Goal: Task Accomplishment & Management: Complete application form

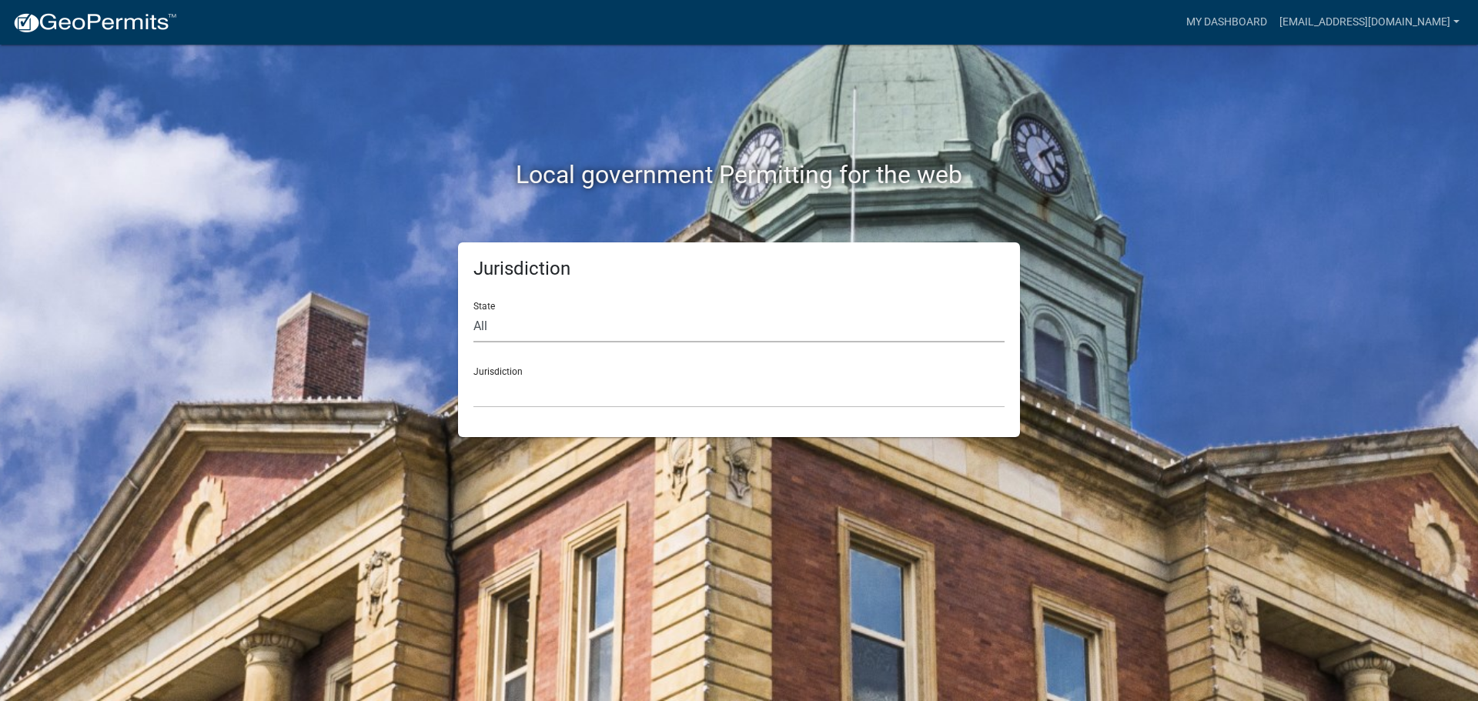
click at [561, 329] on select "All [US_STATE] [US_STATE] [US_STATE] [US_STATE] [US_STATE] [US_STATE] [US_STATE…" at bounding box center [738, 327] width 531 height 32
select select "[US_STATE]"
click at [473, 311] on select "All [US_STATE] [US_STATE] [US_STATE] [US_STATE] [US_STATE] [US_STATE] [US_STATE…" at bounding box center [738, 327] width 531 height 32
click at [527, 386] on select "City of [GEOGRAPHIC_DATA], [US_STATE] City of [GEOGRAPHIC_DATA], [US_STATE] Cit…" at bounding box center [738, 392] width 531 height 32
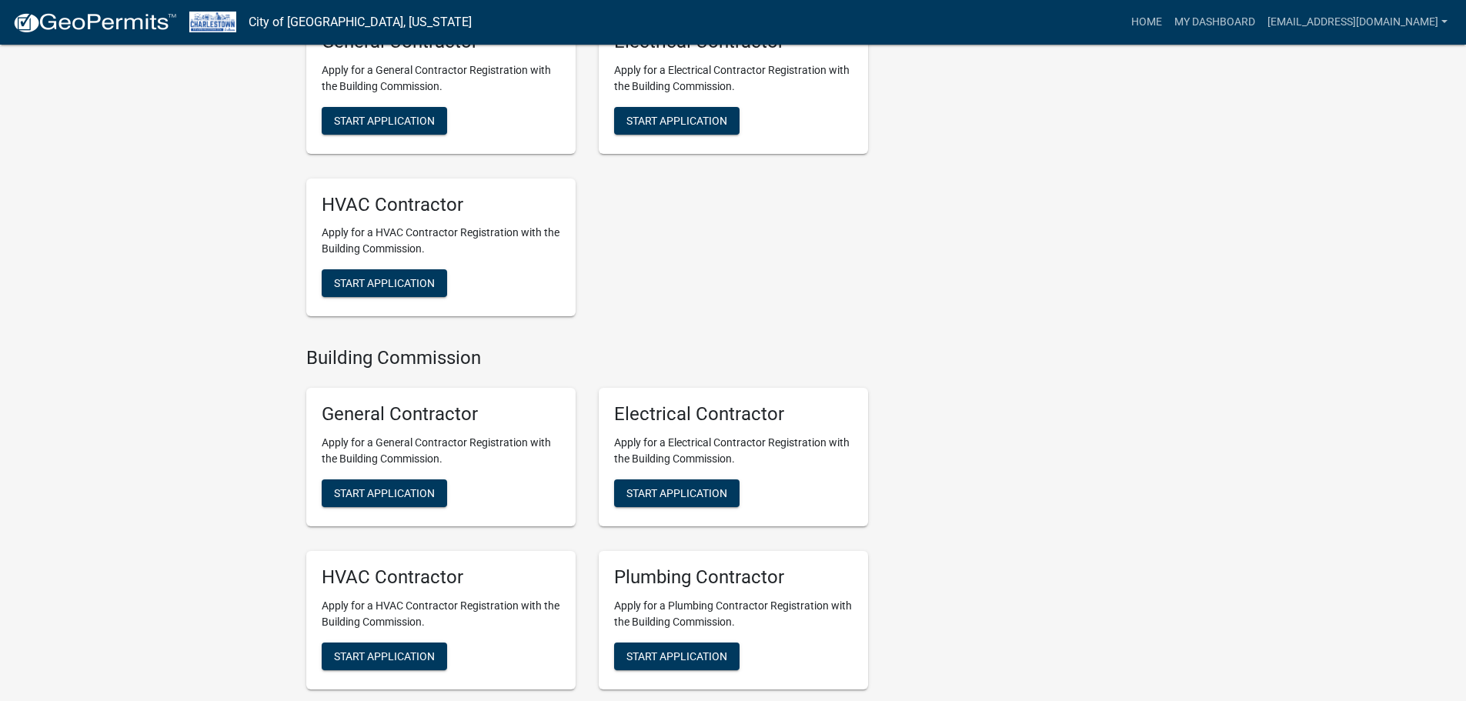
scroll to position [1719, 0]
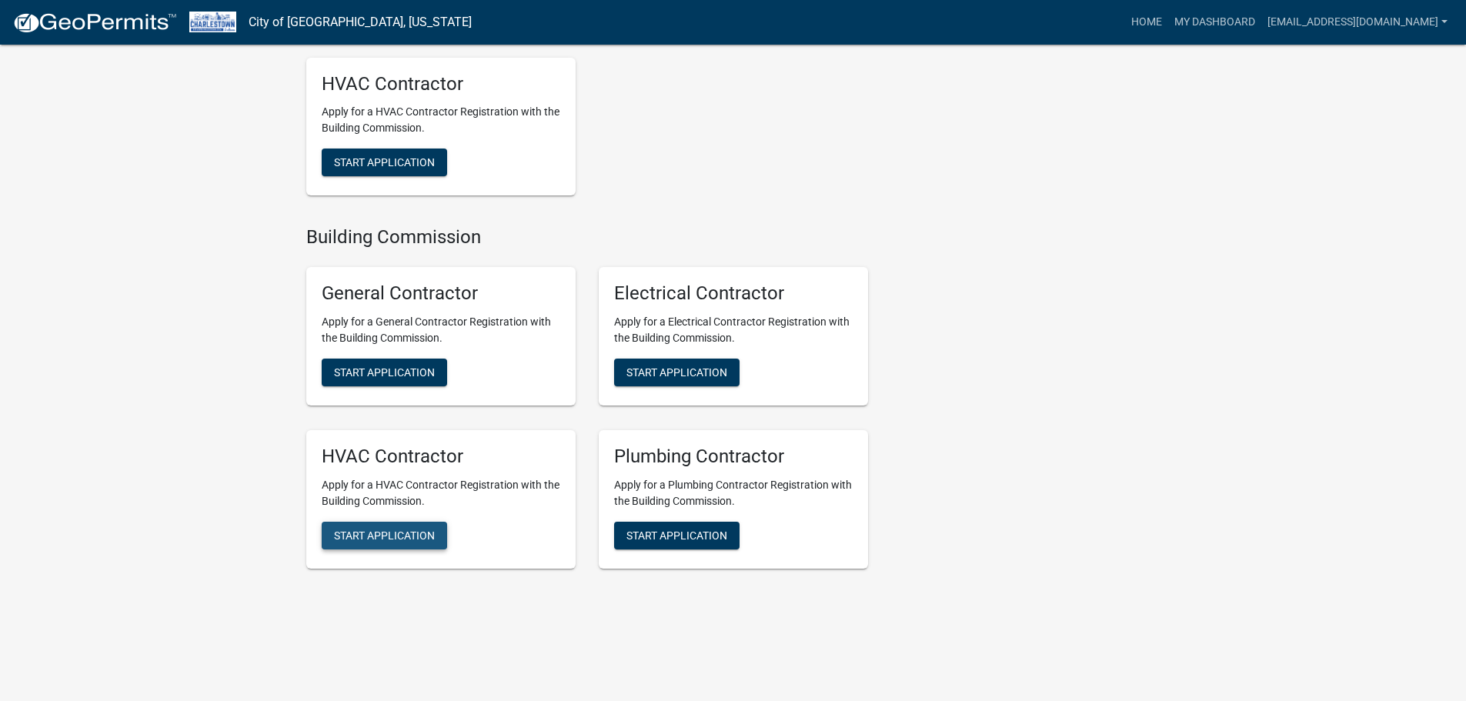
click at [407, 533] on span "Start Application" at bounding box center [384, 535] width 101 height 12
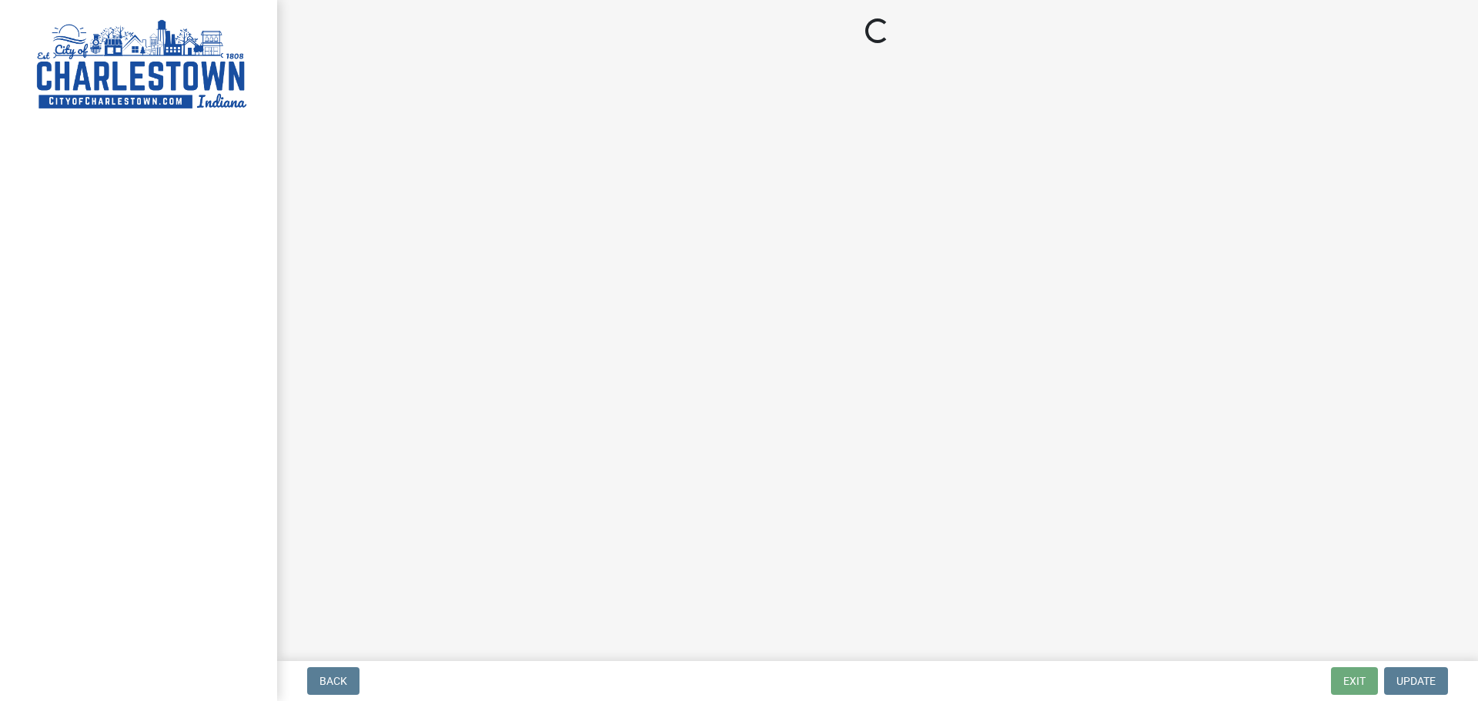
select select "KY"
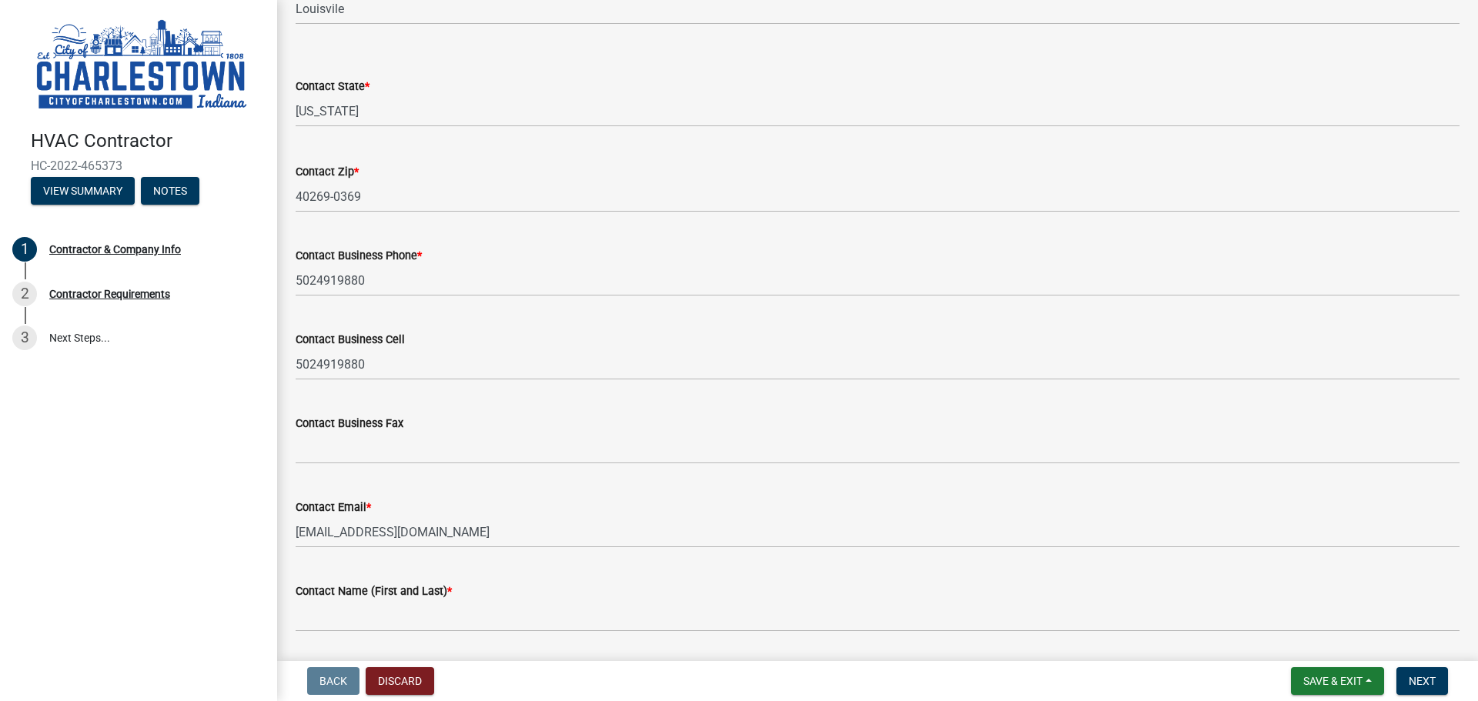
scroll to position [434, 0]
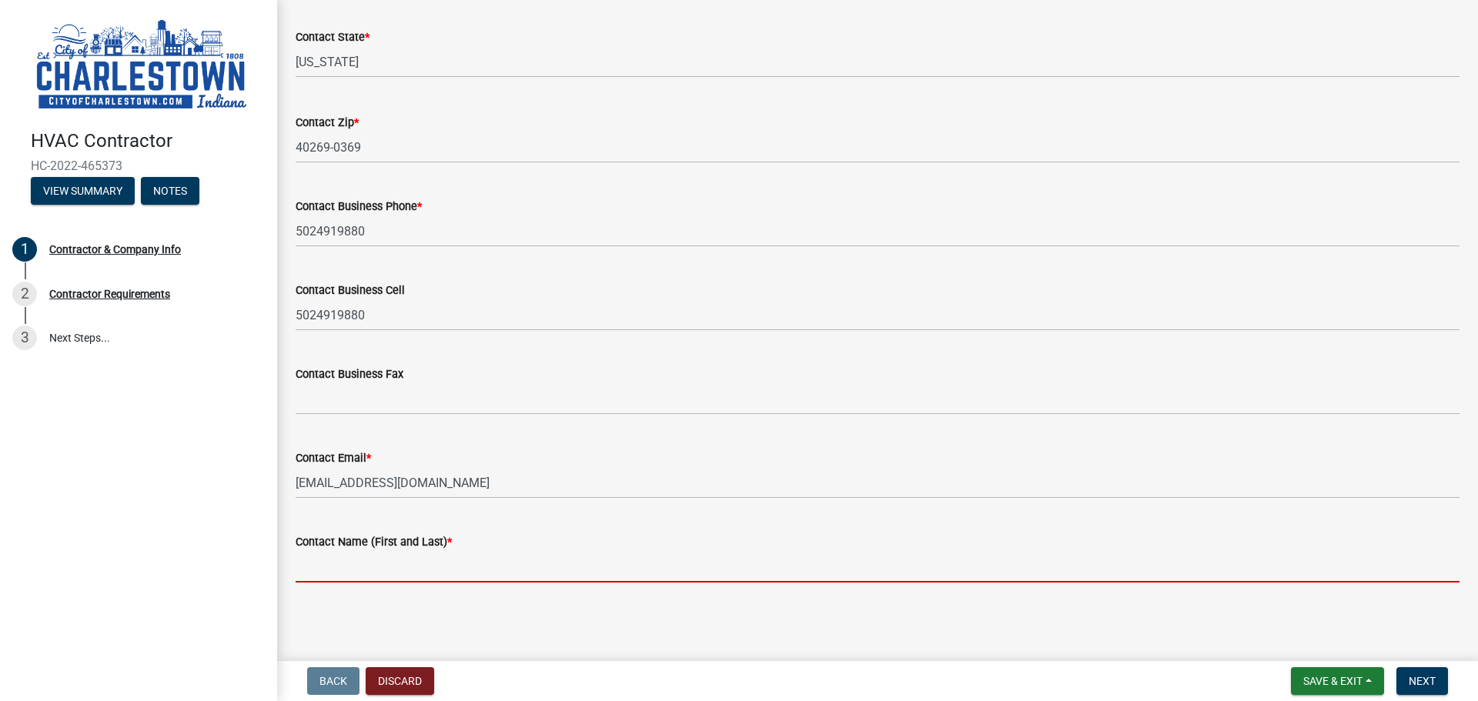
click at [401, 567] on input "Contact Name (First and Last) *" at bounding box center [878, 567] width 1164 height 32
type input "[PERSON_NAME]"
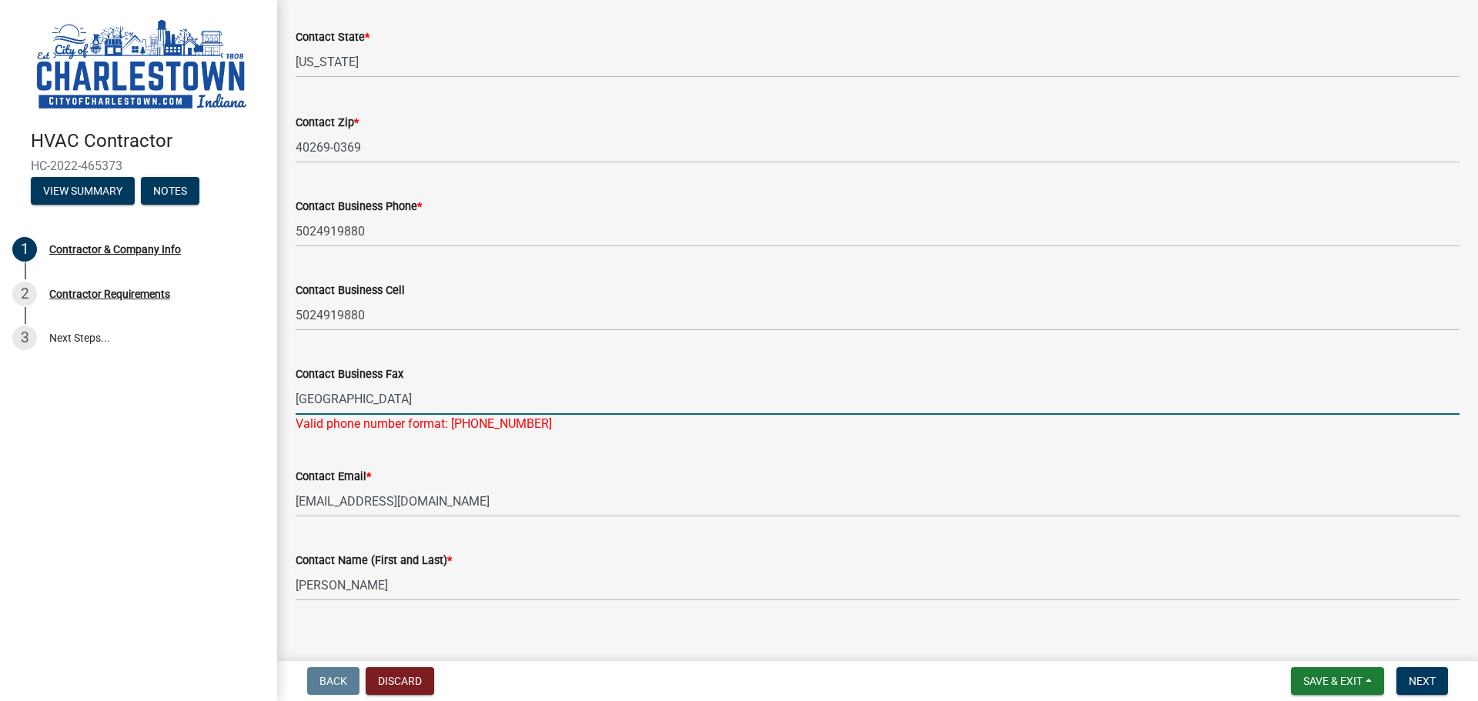
click at [495, 397] on input "[GEOGRAPHIC_DATA]" at bounding box center [878, 399] width 1164 height 32
drag, startPoint x: 493, startPoint y: 396, endPoint x: 159, endPoint y: 400, distance: 334.1
click at [164, 402] on div "HVAC Contractor HC-2022-465373 View Summary Notes 1 Contractor & Company Info 2…" at bounding box center [739, 350] width 1478 height 701
type input "[PHONE_NUMBER]"
click at [1420, 683] on span "Next" at bounding box center [1422, 681] width 27 height 12
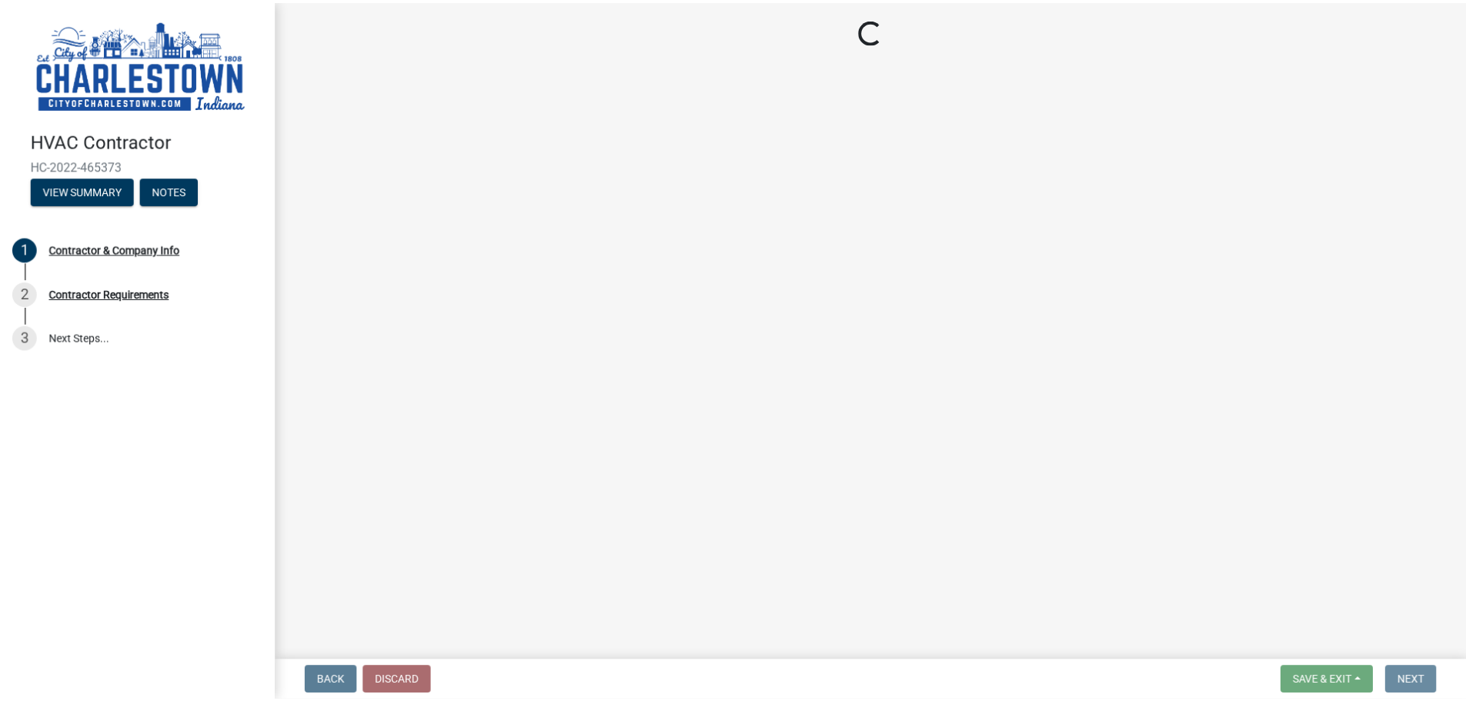
scroll to position [0, 0]
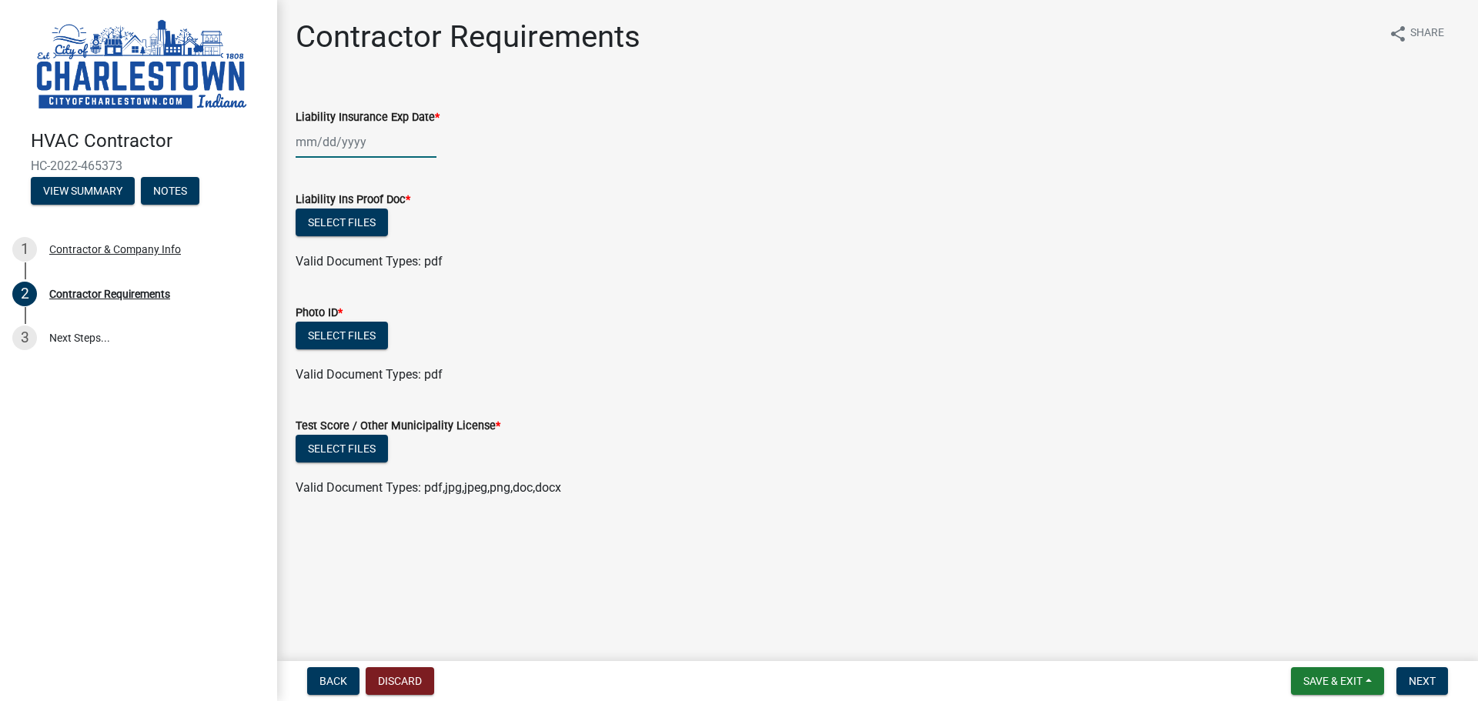
click at [366, 141] on div at bounding box center [366, 142] width 141 height 32
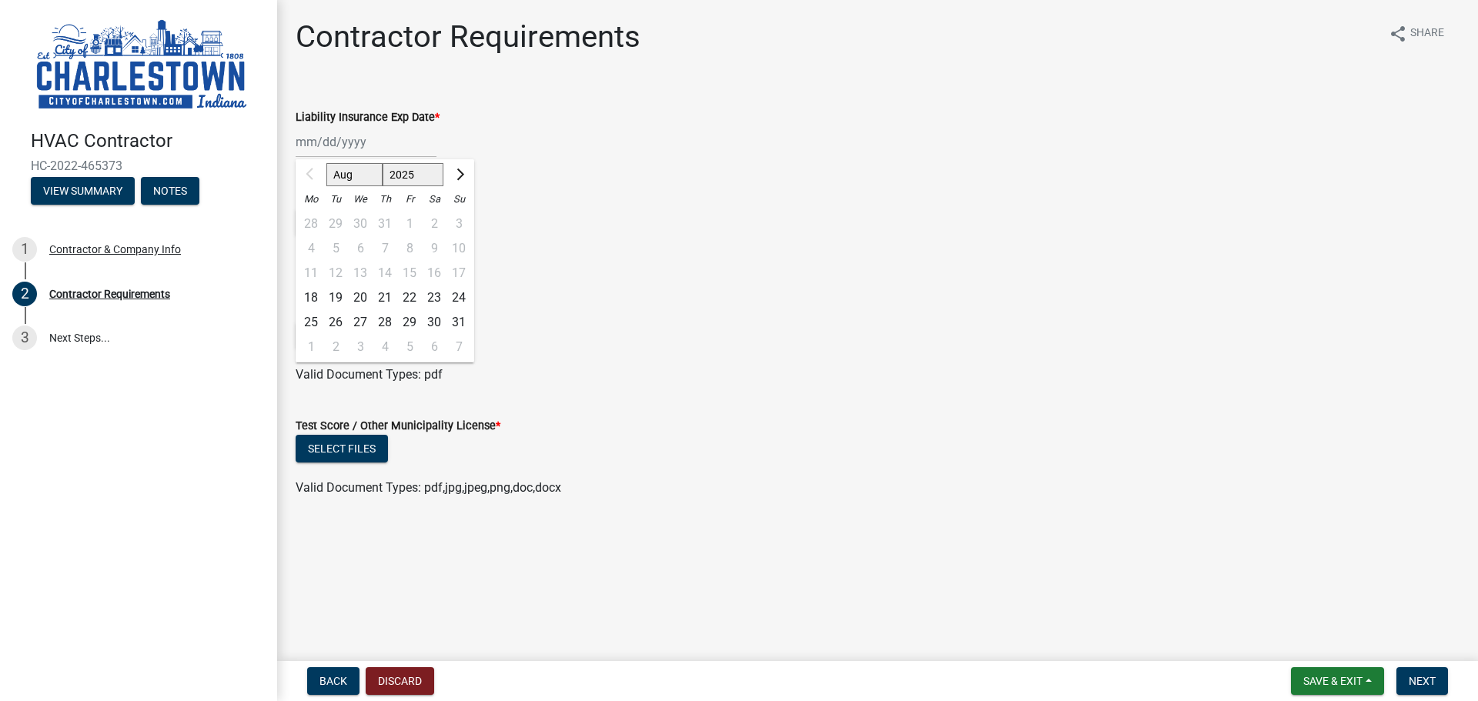
click at [366, 79] on div "Contractor Requirements share Share Liability Insurance Exp Date * Aug Sep Oct …" at bounding box center [877, 271] width 1187 height 507
click at [359, 145] on div "Aug Sep Oct Nov [DATE] 2026 2027 2028 2029 2030 2031 2032 2033 2034 2035 2036 2…" at bounding box center [366, 142] width 141 height 32
click at [636, 92] on div "Liability Insurance Exp Date * Aug Sep Oct Nov [DATE] 2026 2027 2028 2029 2030 …" at bounding box center [878, 122] width 1164 height 72
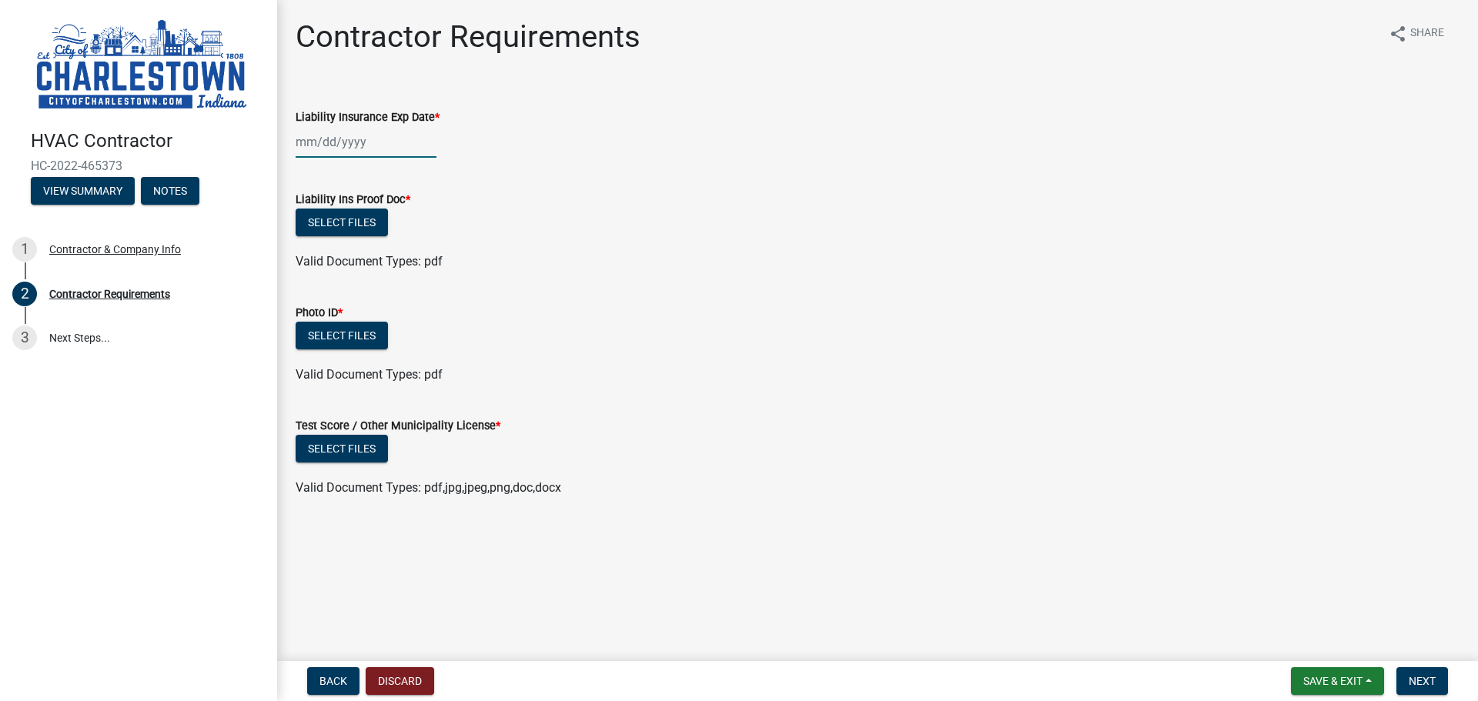
type input "[DATE]"
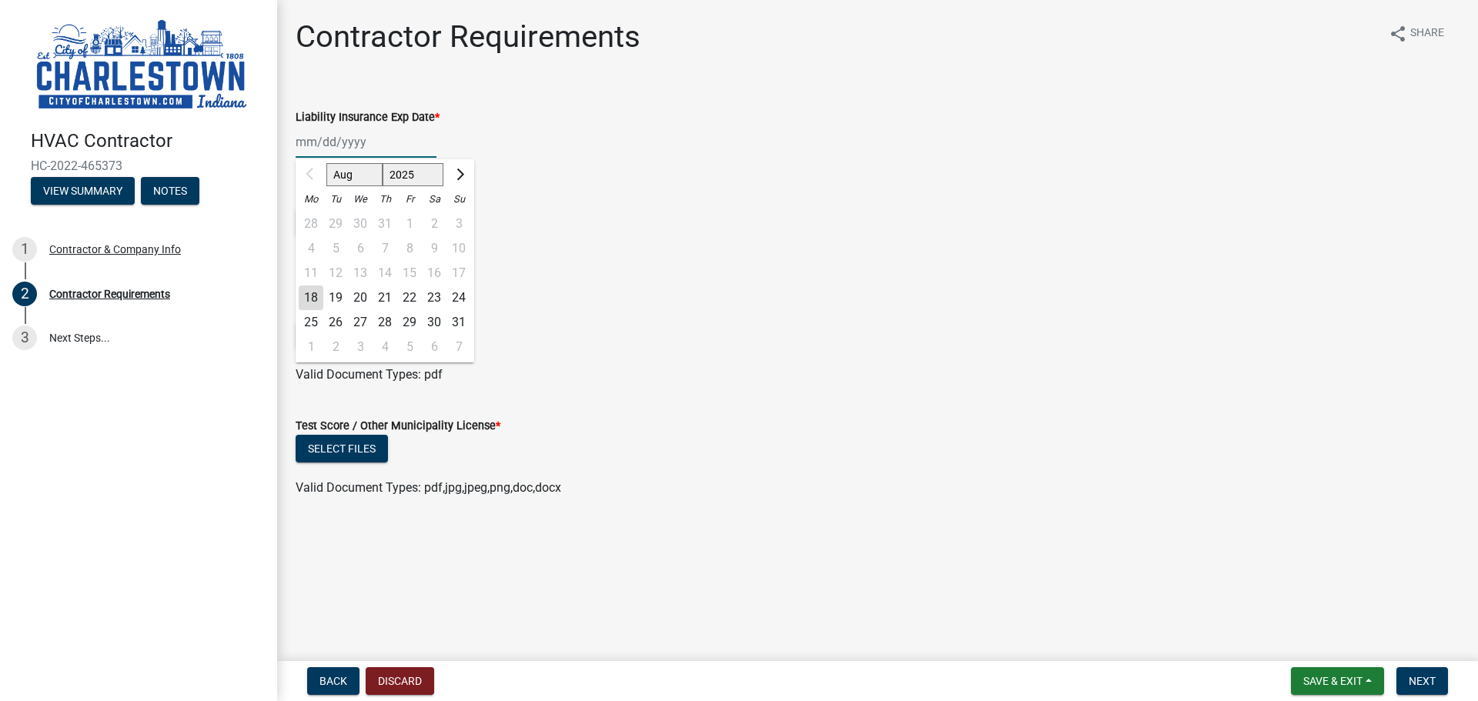
click at [389, 142] on input "Liability Insurance Exp Date *" at bounding box center [366, 142] width 141 height 32
type input "[DATE]"
click at [432, 173] on select "2025 2026 2027 2028 2029 2030 2031 2032 2033 2034 2035 2036 2037 2038 2039 2040…" at bounding box center [414, 174] width 62 height 23
select select "2026"
click at [383, 163] on select "2025 2026 2027 2028 2029 2030 2031 2032 2033 2034 2035 2036 2037 2038 2039 2040…" at bounding box center [414, 174] width 62 height 23
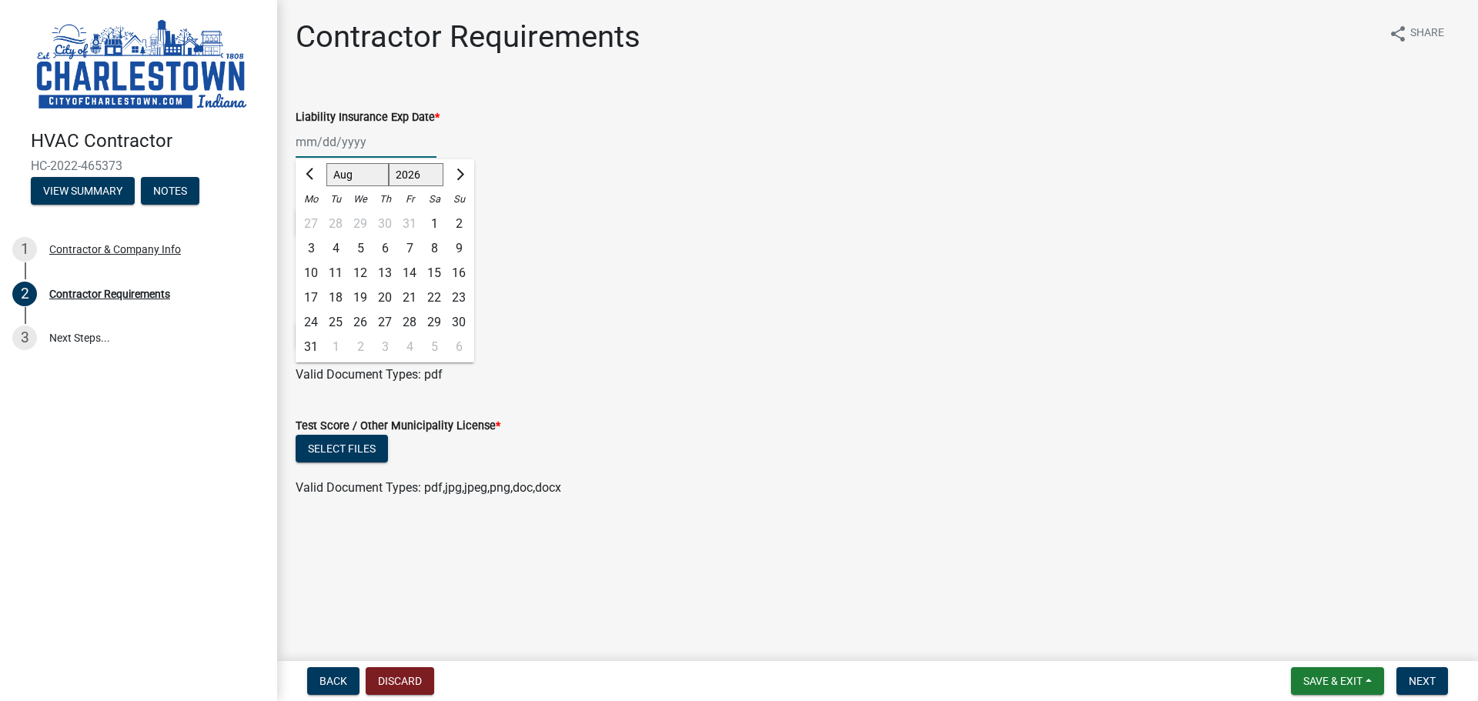
click at [424, 219] on div "1" at bounding box center [434, 224] width 25 height 25
type input "[DATE]"
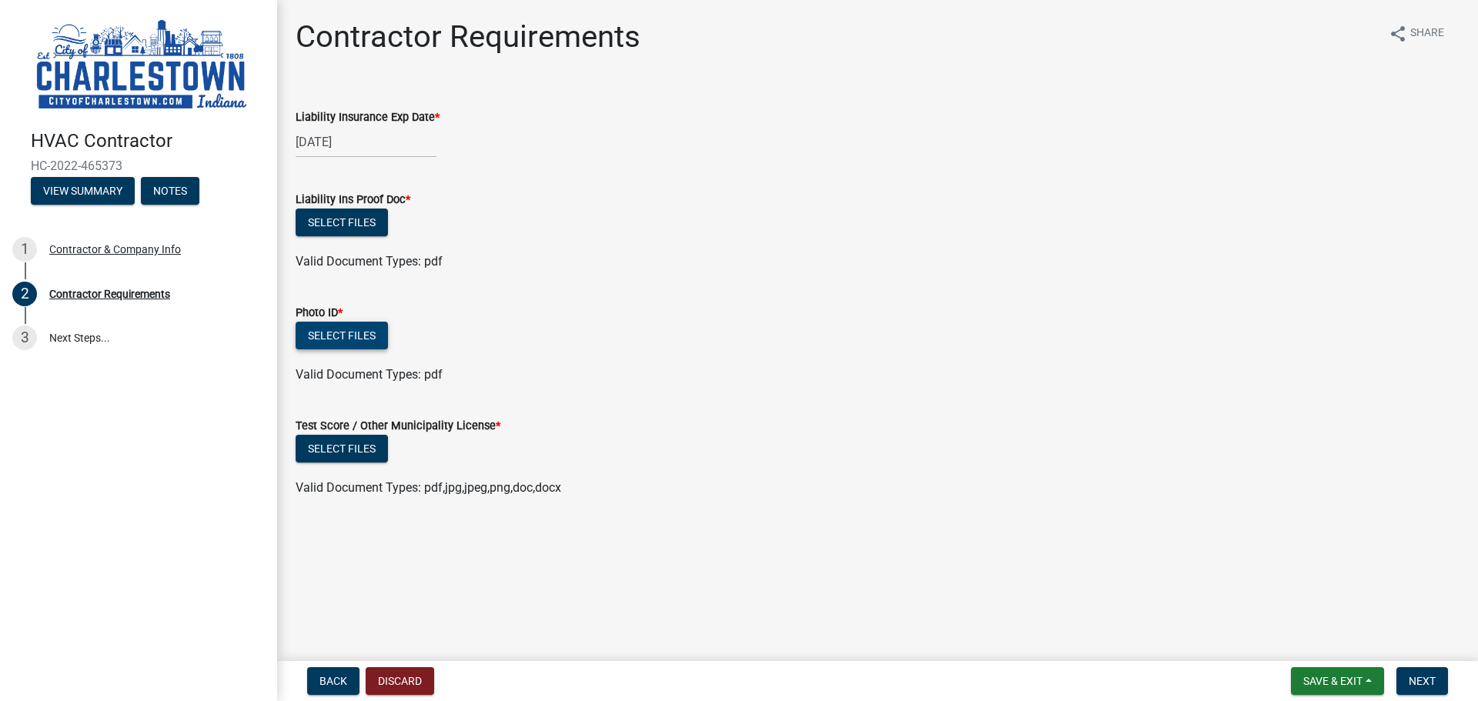
click at [340, 335] on button "Select files" at bounding box center [342, 336] width 92 height 28
click at [1313, 675] on span "Save & Exit" at bounding box center [1332, 681] width 59 height 12
click at [1316, 640] on button "Save & Exit" at bounding box center [1322, 641] width 123 height 37
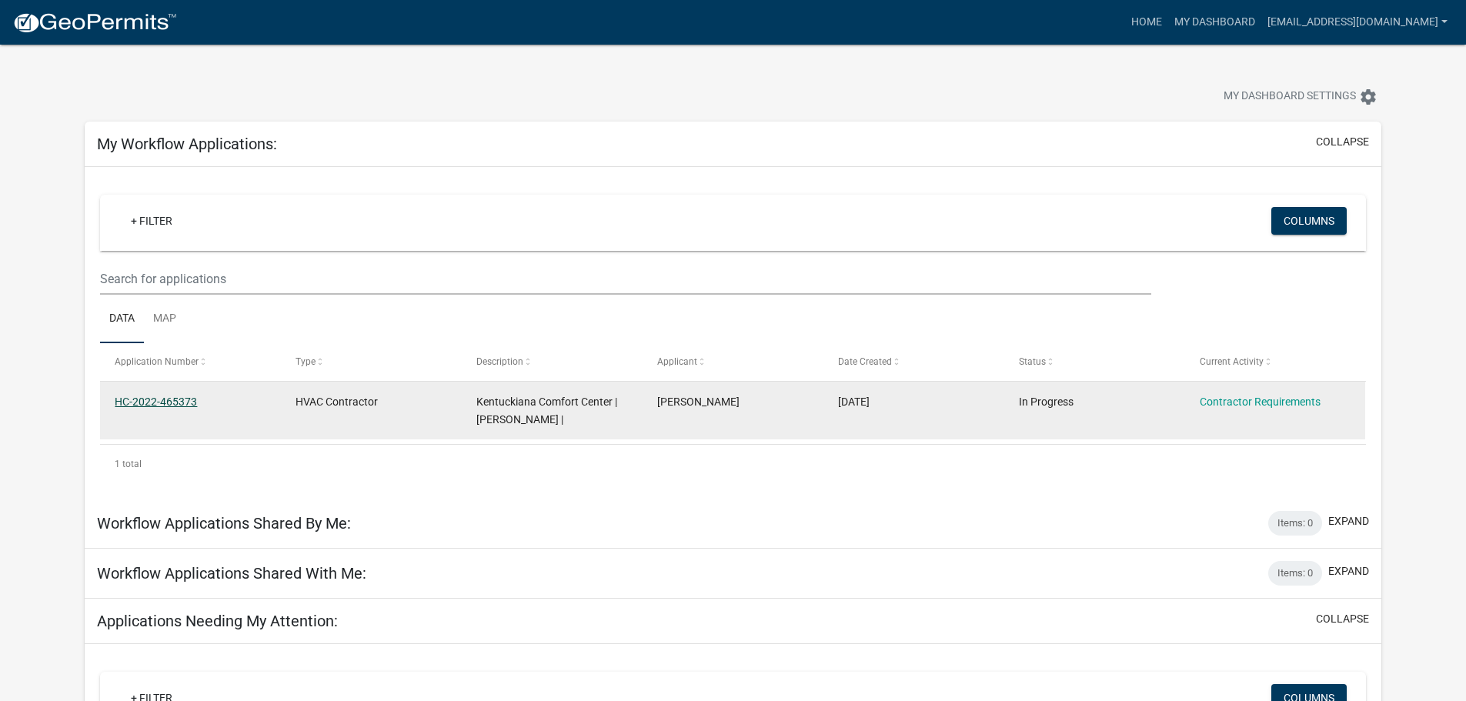
click at [171, 402] on link "HC-2022-465373" at bounding box center [156, 402] width 82 height 12
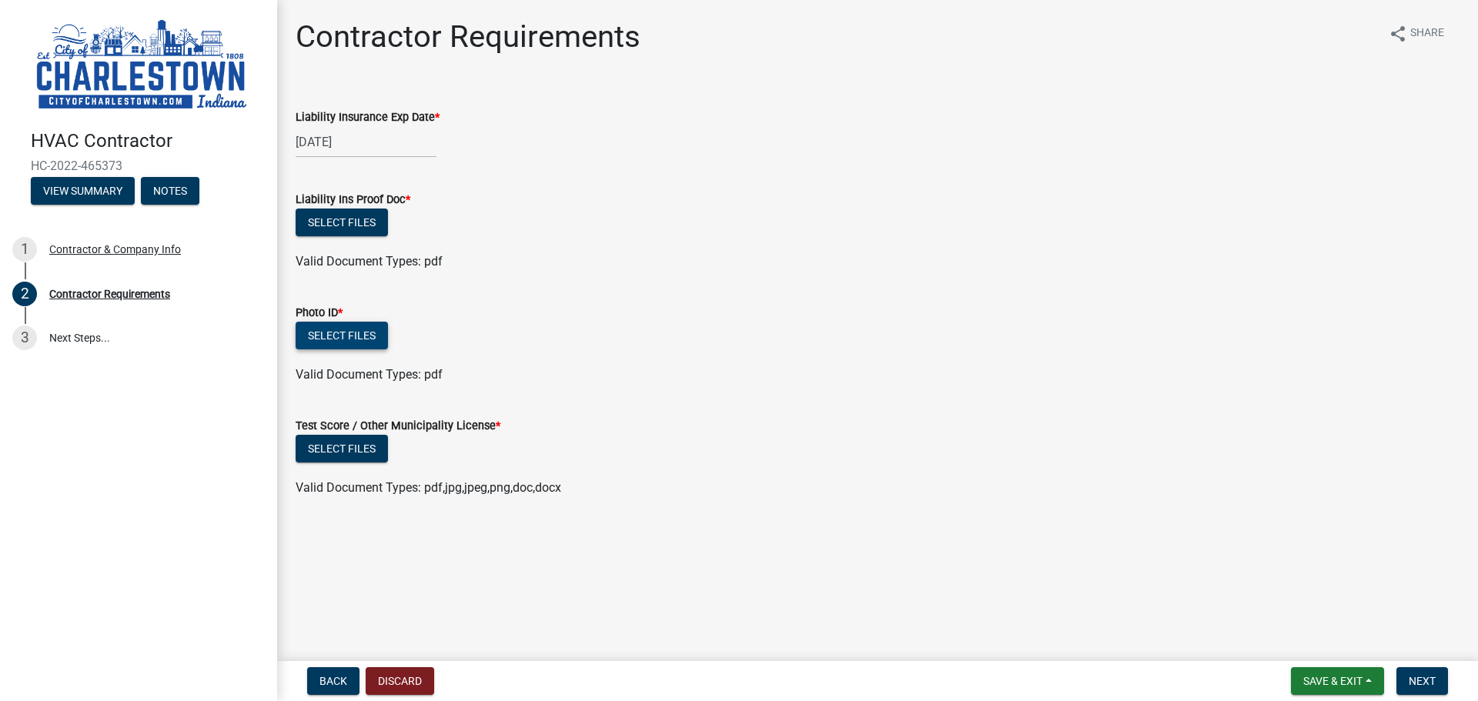
click at [346, 334] on button "Select files" at bounding box center [342, 336] width 92 height 28
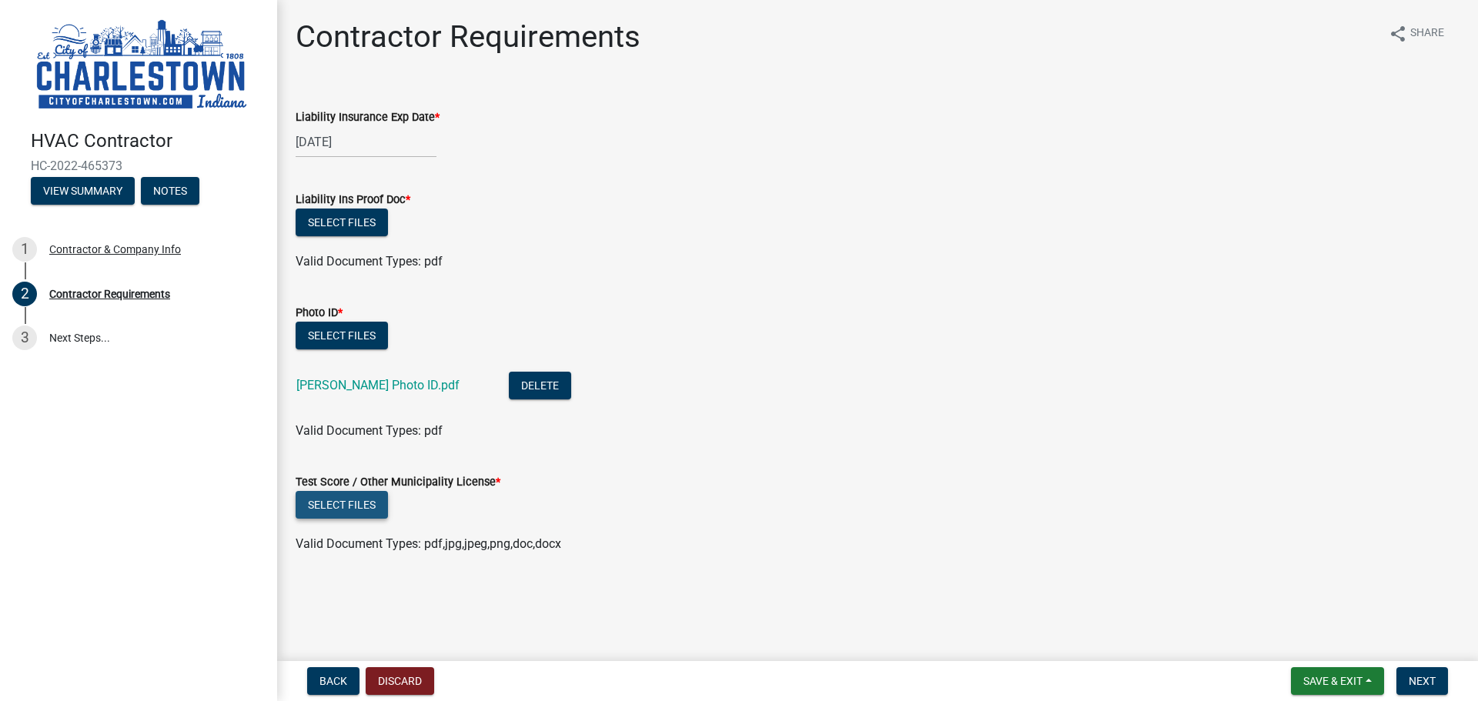
click at [353, 505] on button "Select files" at bounding box center [342, 505] width 92 height 28
click at [317, 385] on link "[PERSON_NAME] Photo ID.pdf" at bounding box center [377, 385] width 163 height 15
click at [365, 508] on button "Select files" at bounding box center [342, 505] width 92 height 28
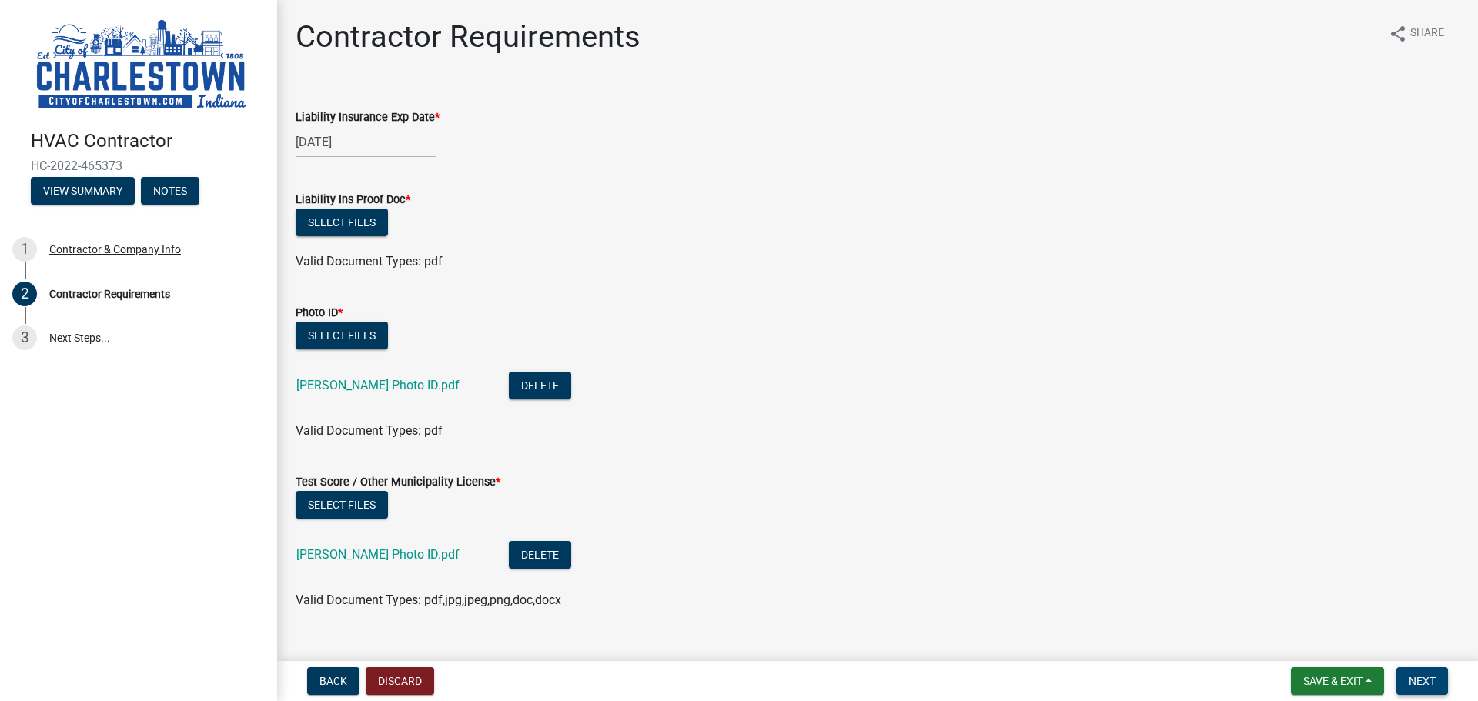
click at [1423, 669] on nav "Back Discard Save & Exit Save Save & Exit Next" at bounding box center [877, 681] width 1201 height 40
click at [1422, 688] on button "Next" at bounding box center [1422, 681] width 52 height 28
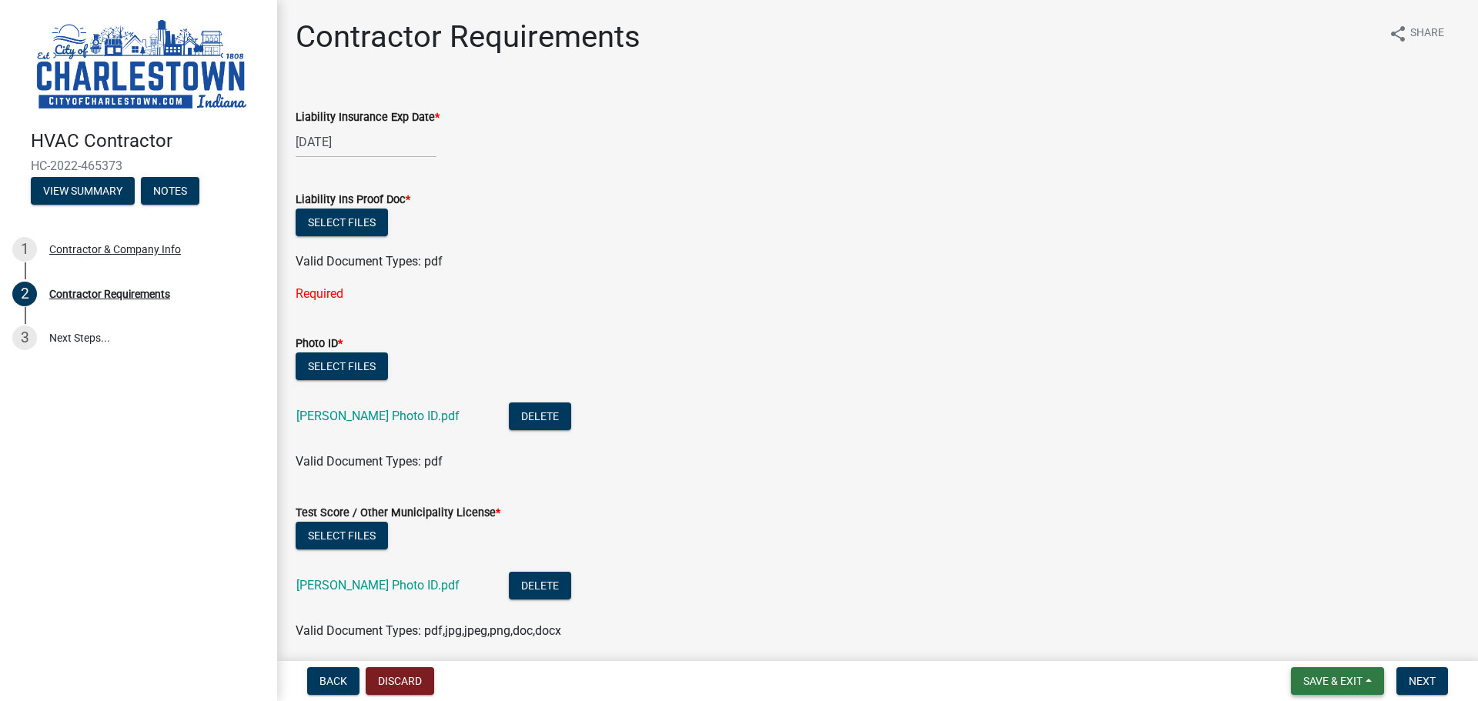
click at [1320, 677] on span "Save & Exit" at bounding box center [1332, 681] width 59 height 12
click at [1308, 649] on button "Save & Exit" at bounding box center [1322, 641] width 123 height 37
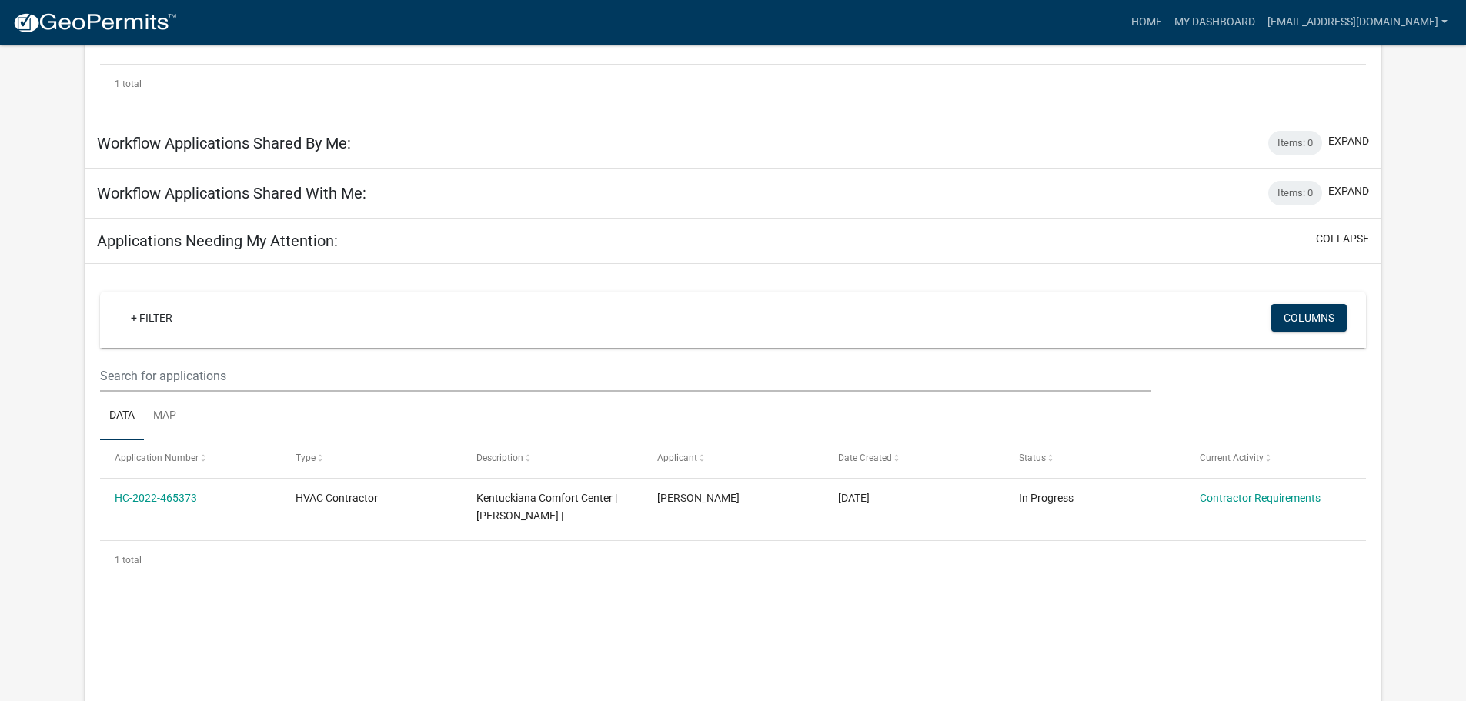
scroll to position [353, 0]
